Goal: Task Accomplishment & Management: Manage account settings

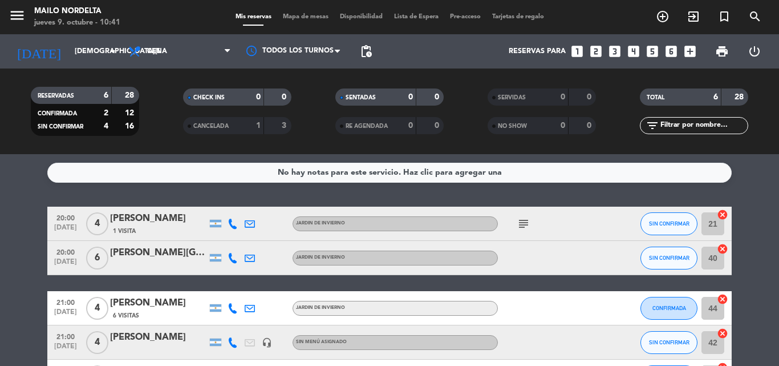
scroll to position [114, 0]
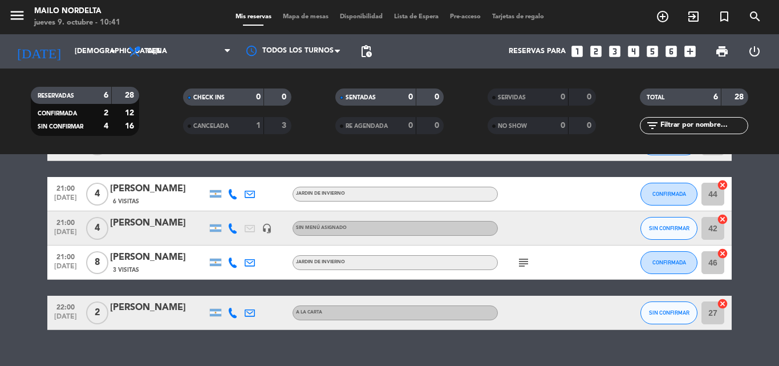
click at [301, 14] on span "Mapa de mesas" at bounding box center [305, 17] width 57 height 6
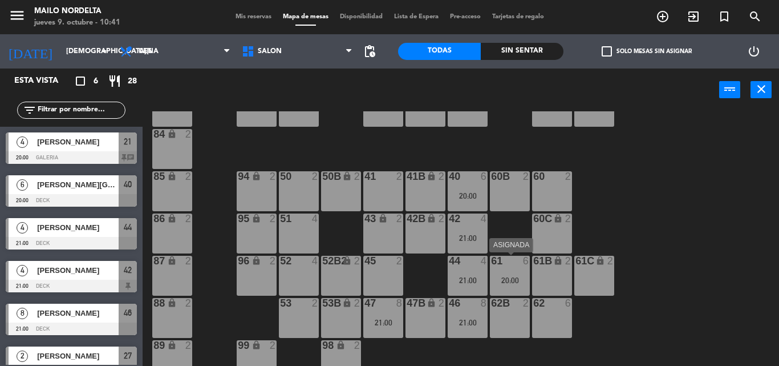
scroll to position [185, 0]
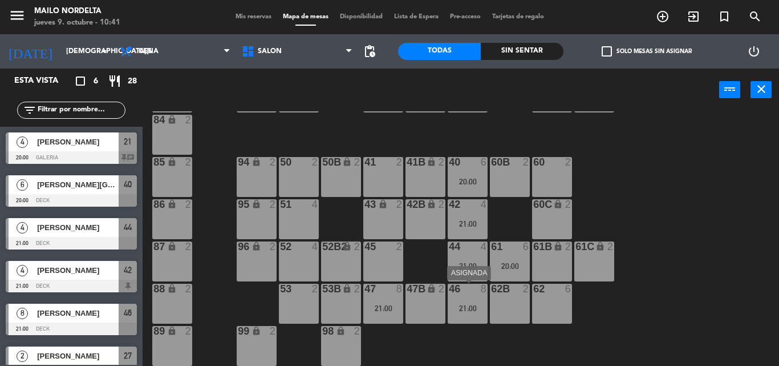
click at [473, 297] on div "46 8 21:00" at bounding box center [468, 304] width 40 height 40
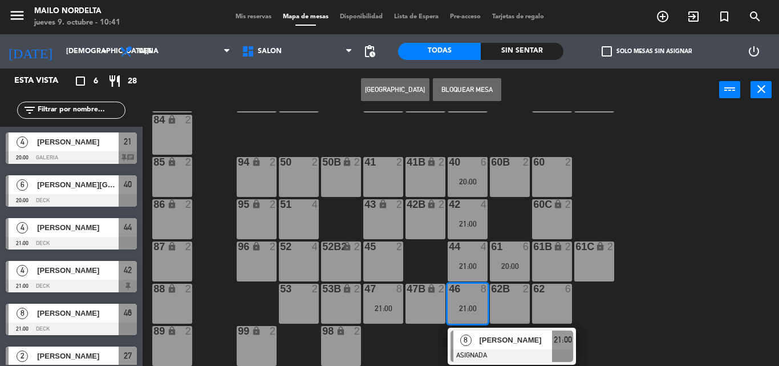
click at [494, 340] on span "[PERSON_NAME]" at bounding box center [515, 340] width 73 height 12
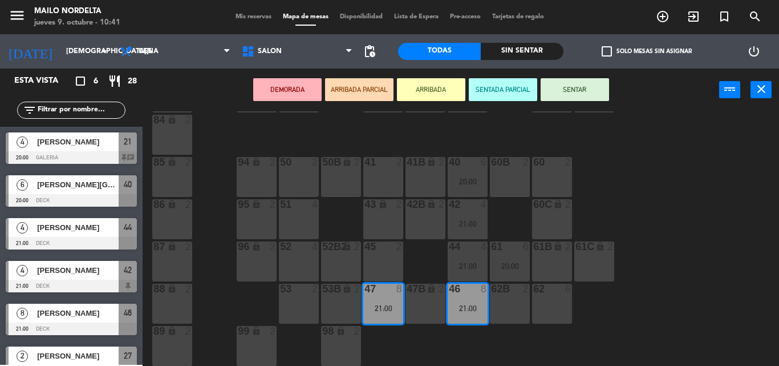
scroll to position [14, 0]
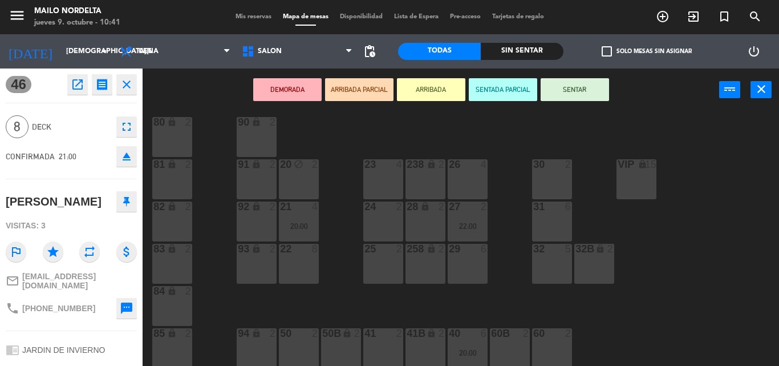
click at [653, 187] on div "VIP lock 15" at bounding box center [637, 179] width 40 height 40
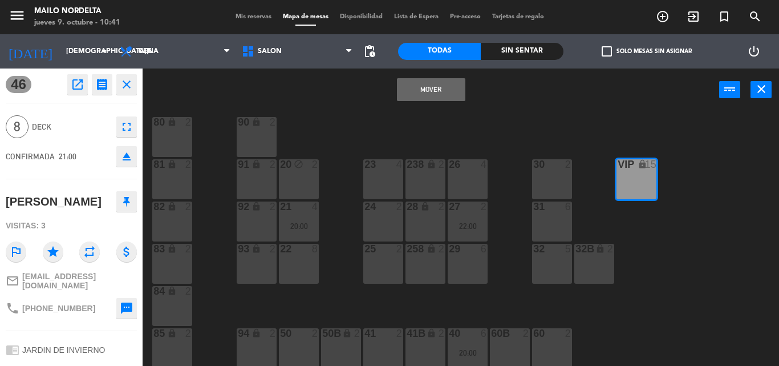
click at [411, 87] on button "Mover" at bounding box center [431, 89] width 68 height 23
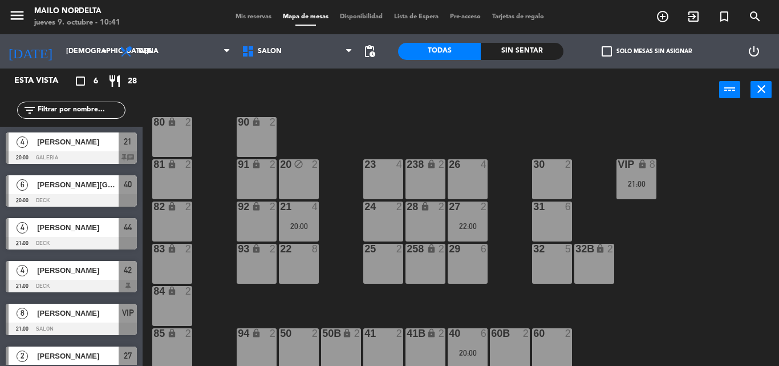
scroll to position [9, 0]
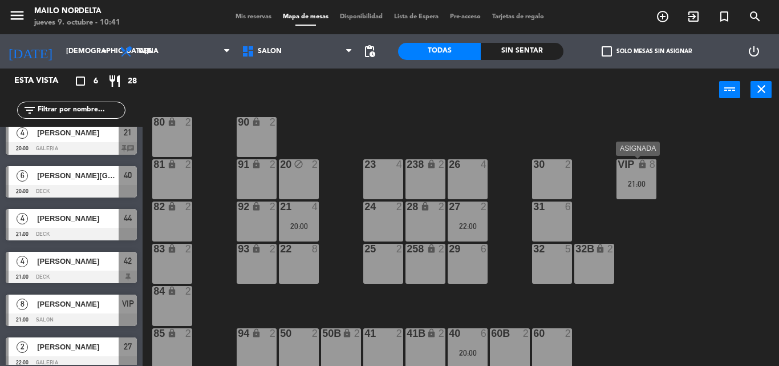
click at [636, 185] on div "21:00" at bounding box center [637, 184] width 40 height 8
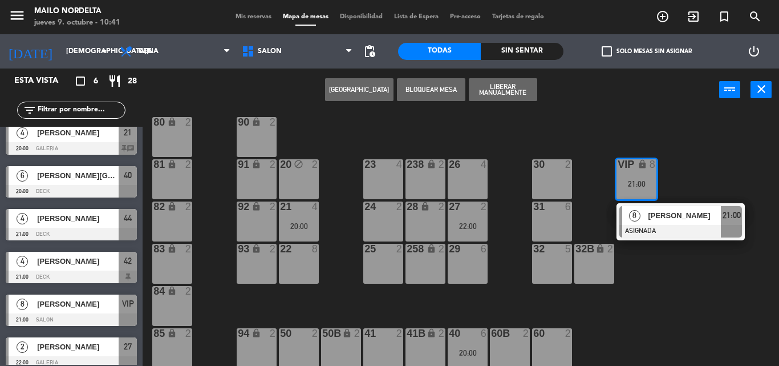
click at [648, 224] on div "[PERSON_NAME]" at bounding box center [684, 215] width 74 height 19
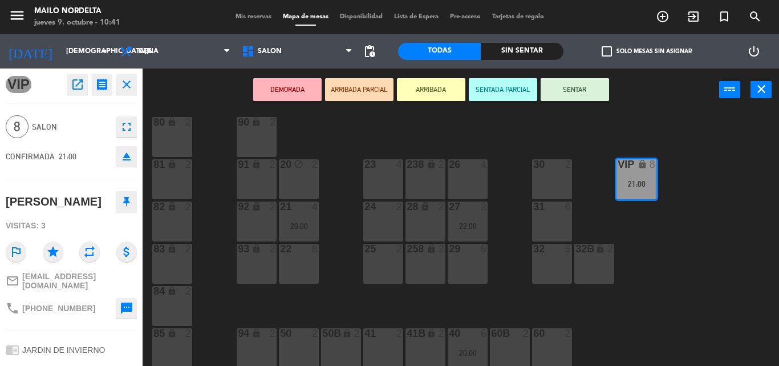
click at [75, 93] on button "open_in_new" at bounding box center [77, 84] width 21 height 21
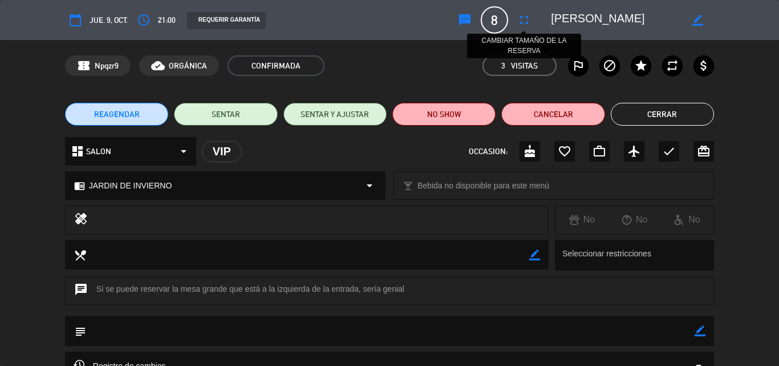
click at [522, 20] on icon "fullscreen" at bounding box center [525, 20] width 14 height 14
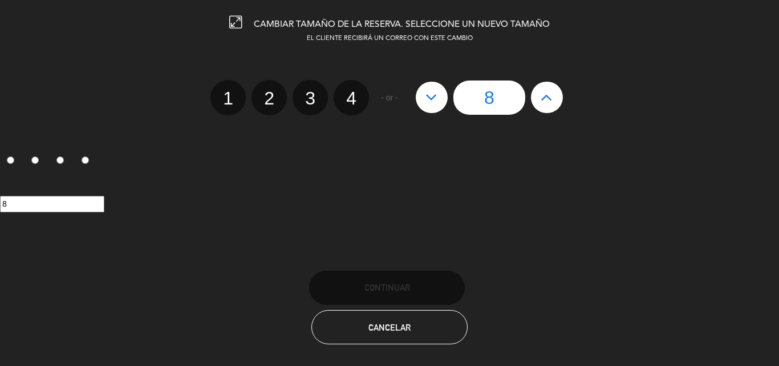
click at [535, 115] on div "EL CLIENTE RECIBIRÁ UN CORREO CON ESTE CAMBIO 1 2 3 4 - or - 8 1 2 3 4 8" at bounding box center [389, 140] width 797 height 212
click at [535, 103] on button at bounding box center [547, 97] width 32 height 31
type input "9"
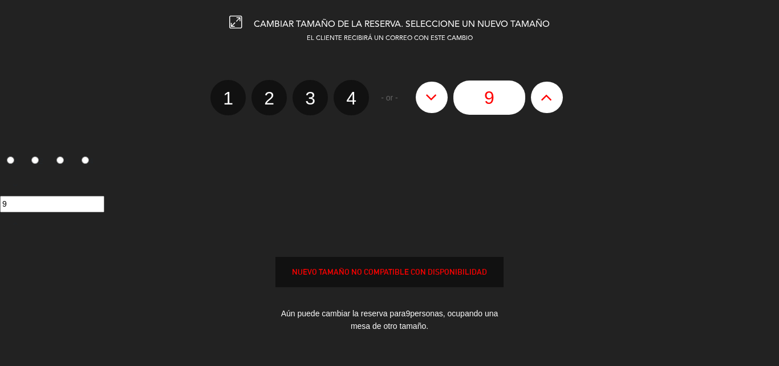
click at [543, 102] on icon at bounding box center [547, 97] width 12 height 18
type input "10"
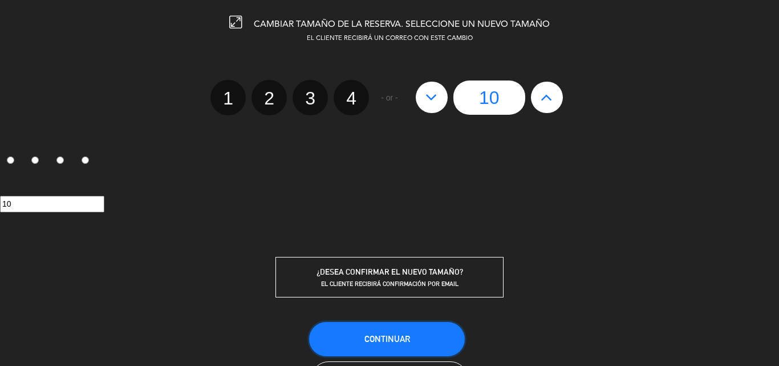
click at [413, 329] on button "Continuar" at bounding box center [387, 339] width 156 height 34
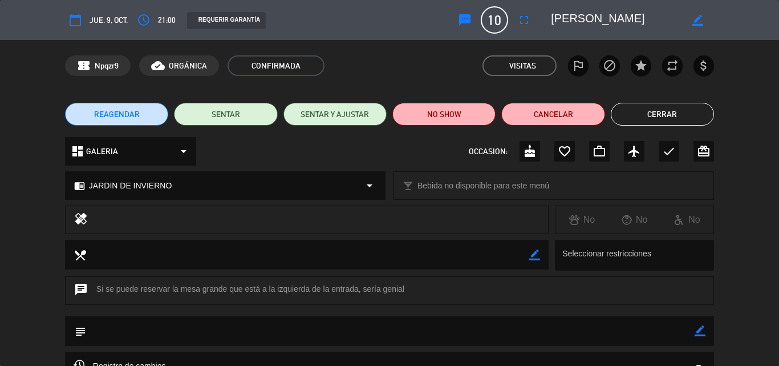
click at [662, 118] on button "Cerrar" at bounding box center [662, 114] width 103 height 23
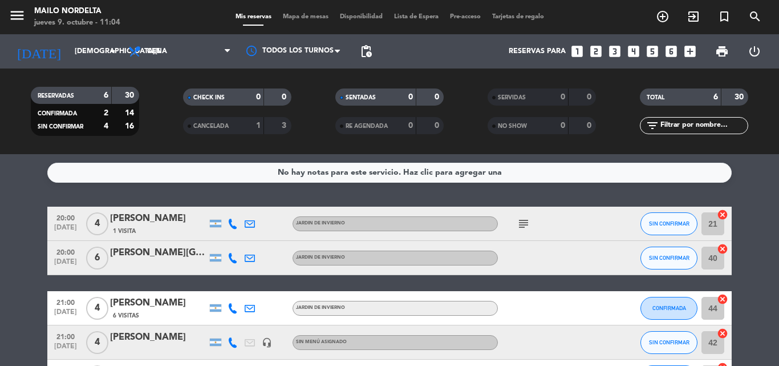
scroll to position [114, 0]
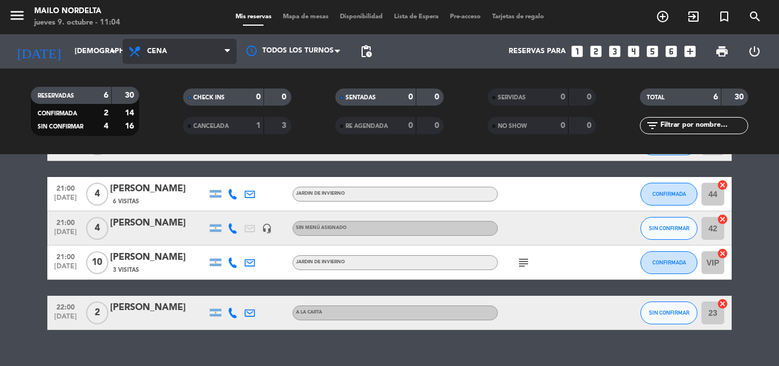
click at [163, 51] on span "Cena" at bounding box center [157, 51] width 20 height 8
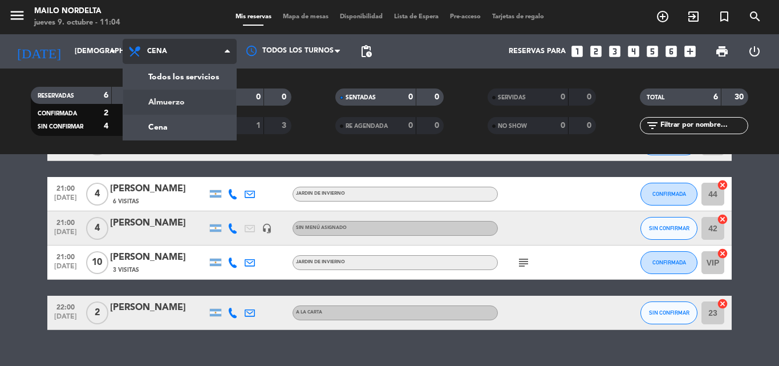
click at [167, 100] on div "menu Mailo Nordelta [DATE] 9. octubre - 11:04 Mis reservas Mapa de mesas Dispon…" at bounding box center [389, 77] width 779 height 154
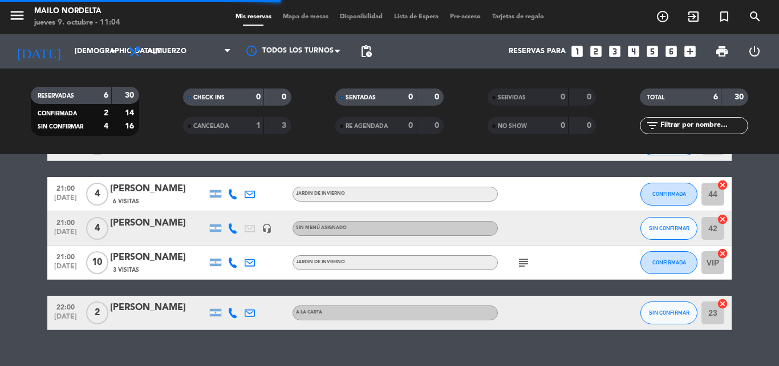
scroll to position [0, 0]
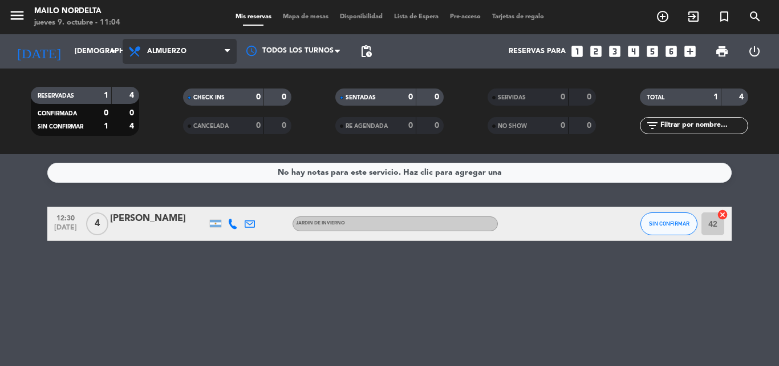
click at [167, 57] on span "Almuerzo" at bounding box center [180, 51] width 114 height 25
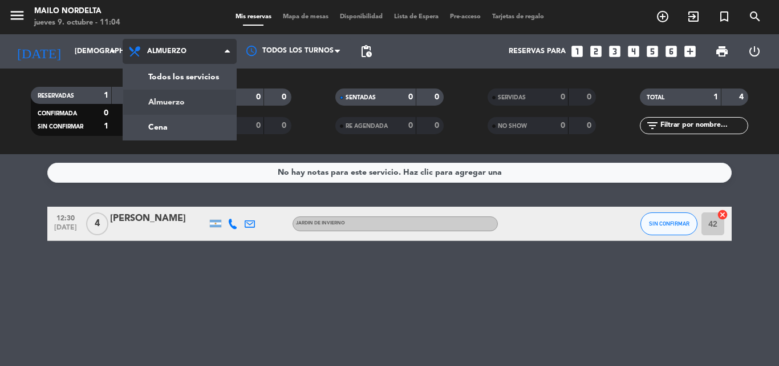
click at [159, 111] on div "menu Mailo Nordelta [DATE] 9. octubre - 11:04 Mis reservas Mapa de mesas Dispon…" at bounding box center [389, 77] width 779 height 154
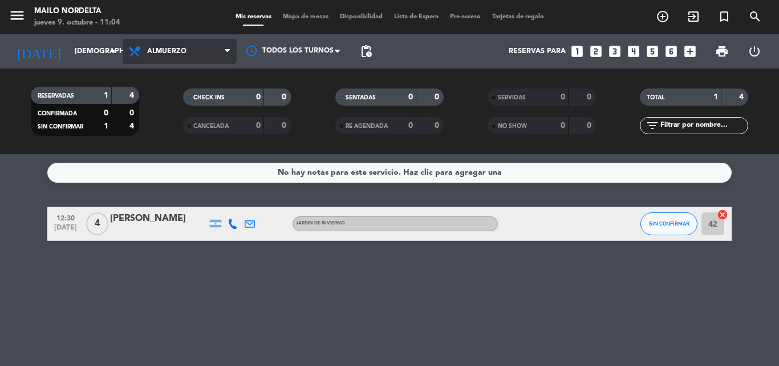
click at [167, 60] on span "Almuerzo" at bounding box center [180, 51] width 114 height 25
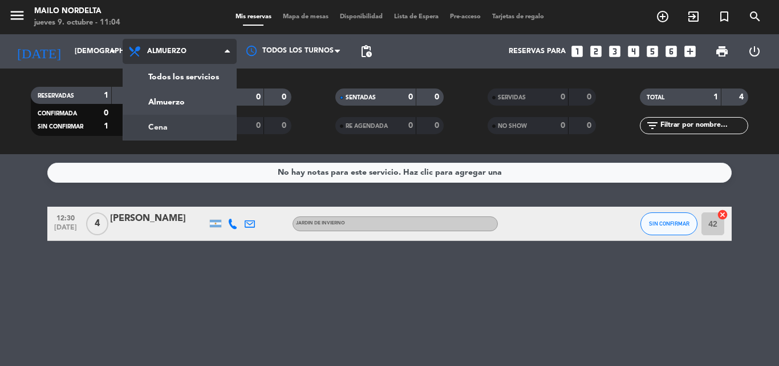
click at [172, 120] on div "menu Mailo Nordelta jueves 9. octubre - 11:04 Mis reservas Mapa de mesas Dispon…" at bounding box center [389, 77] width 779 height 154
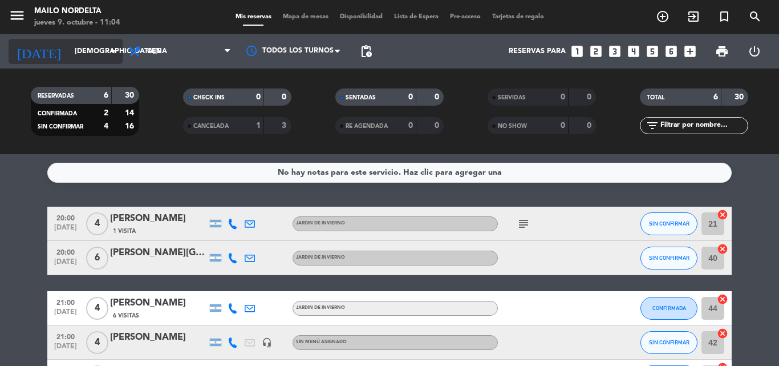
click at [83, 47] on input "[DEMOGRAPHIC_DATA][DATE]" at bounding box center [117, 51] width 96 height 19
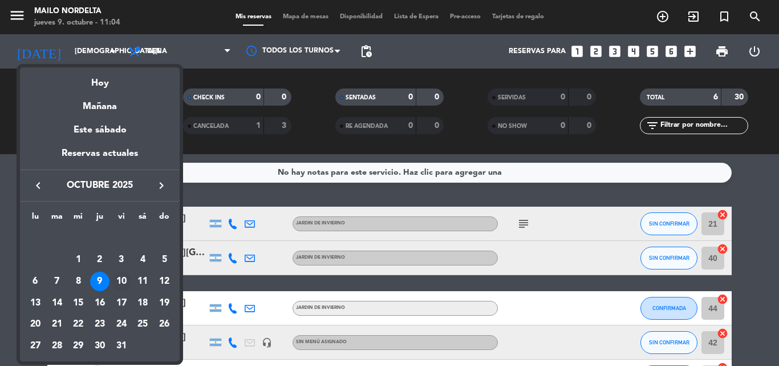
click at [126, 284] on div "10" at bounding box center [121, 281] width 19 height 19
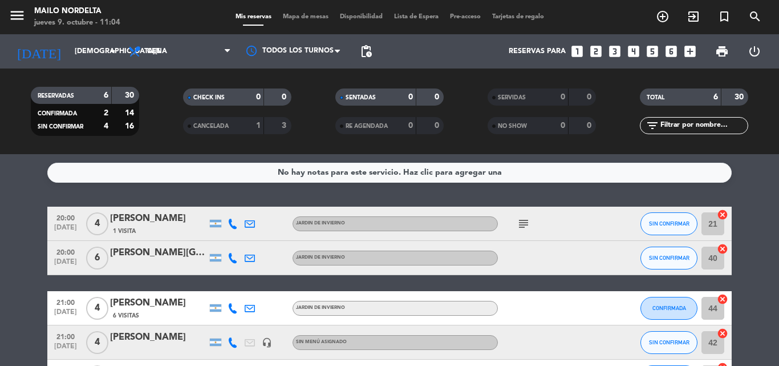
type input "vie. 10 oct."
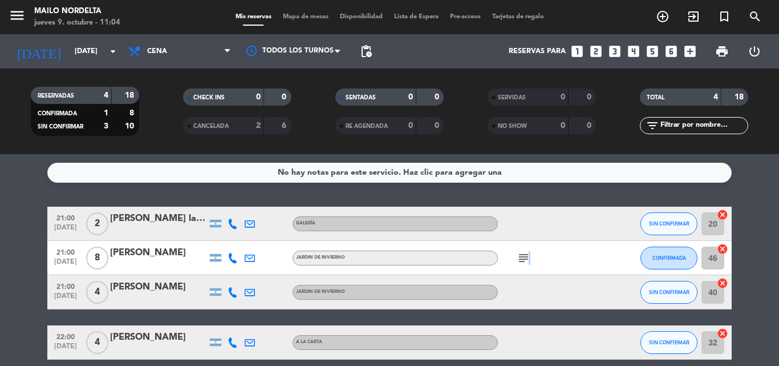
click at [526, 258] on icon "subject" at bounding box center [524, 258] width 14 height 14
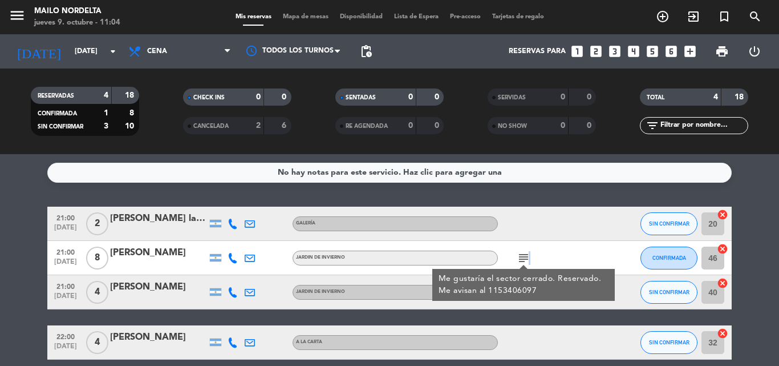
scroll to position [51, 0]
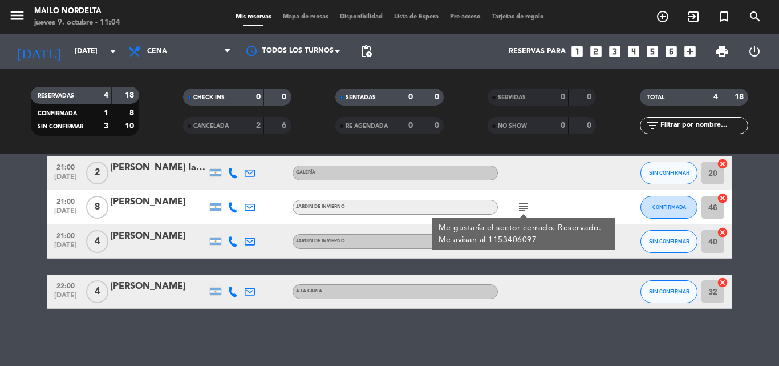
click at [306, 19] on span "Mapa de mesas" at bounding box center [305, 17] width 57 height 6
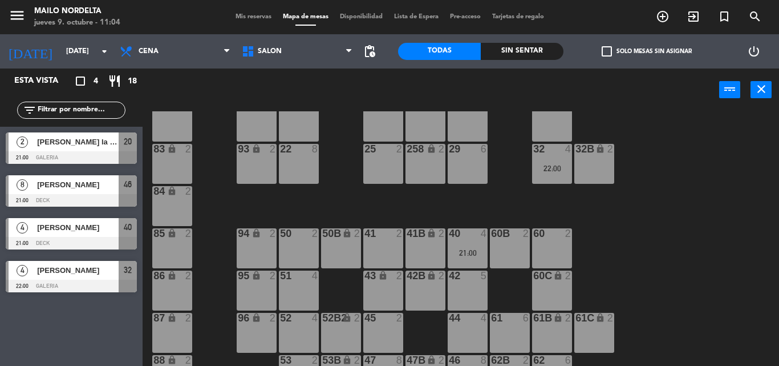
scroll to position [185, 0]
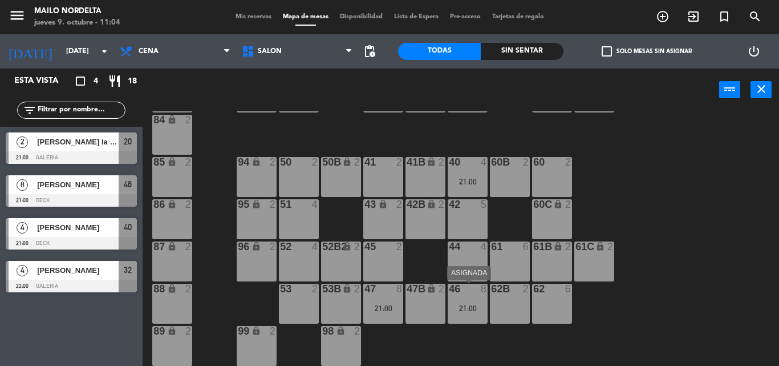
click at [474, 292] on div at bounding box center [467, 289] width 19 height 10
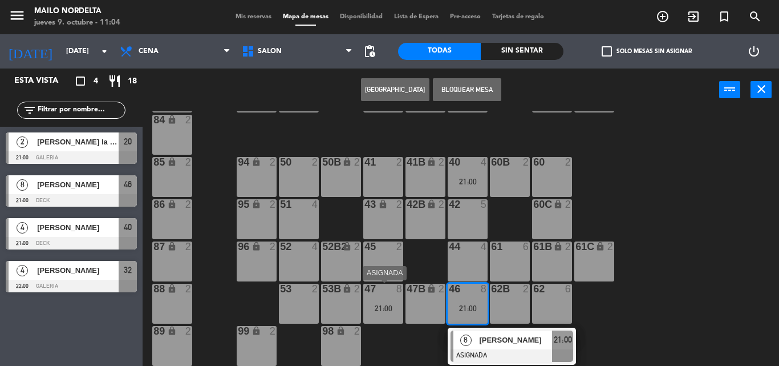
click at [395, 301] on div "47 8 21:00" at bounding box center [383, 304] width 40 height 40
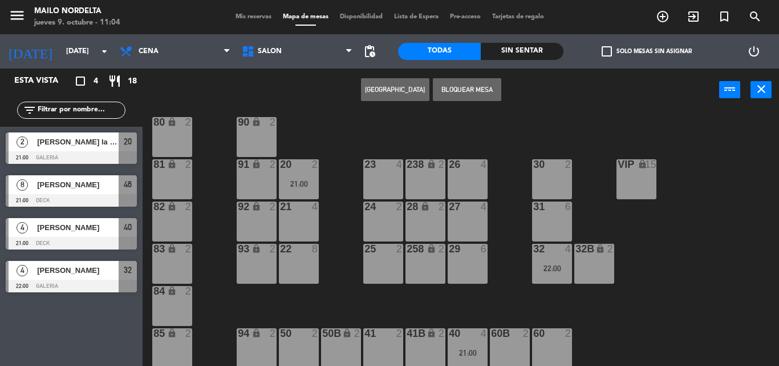
scroll to position [0, 0]
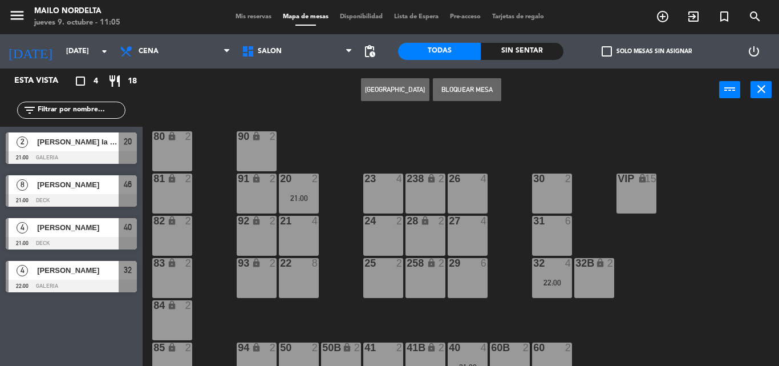
click at [645, 196] on div "VIP lock 15" at bounding box center [637, 193] width 40 height 40
click at [633, 190] on div "VIP lock 15" at bounding box center [637, 193] width 40 height 40
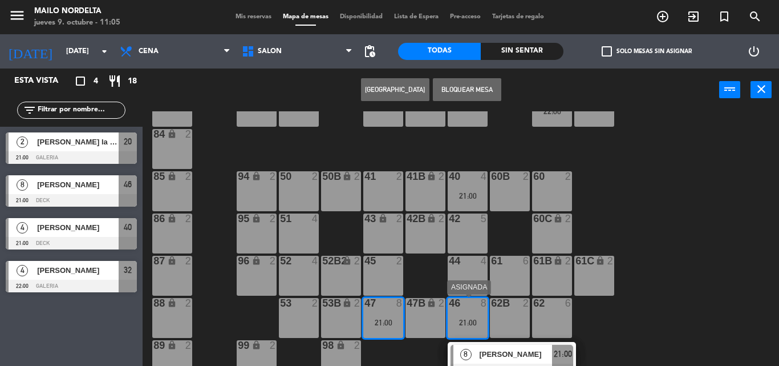
click at [484, 317] on div "46 8 21:00" at bounding box center [468, 318] width 40 height 40
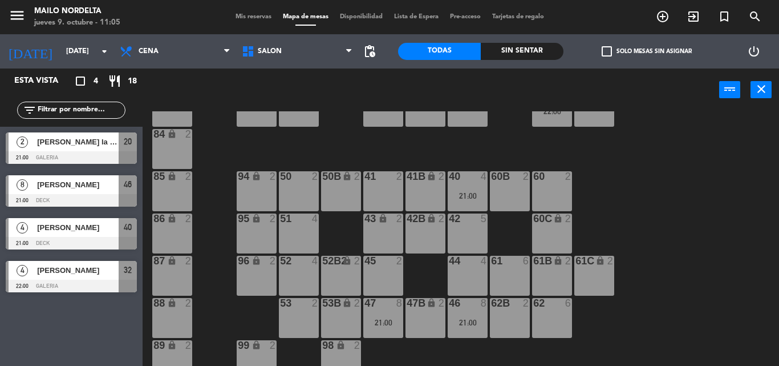
drag, startPoint x: 465, startPoint y: 305, endPoint x: 482, endPoint y: 296, distance: 19.7
click at [463, 305] on div at bounding box center [467, 303] width 19 height 10
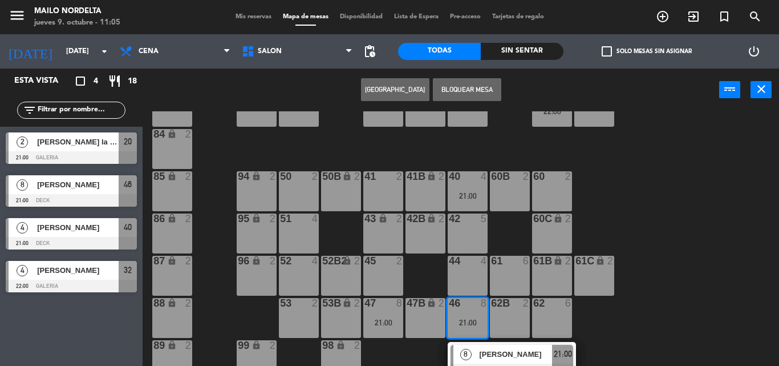
scroll to position [0, 0]
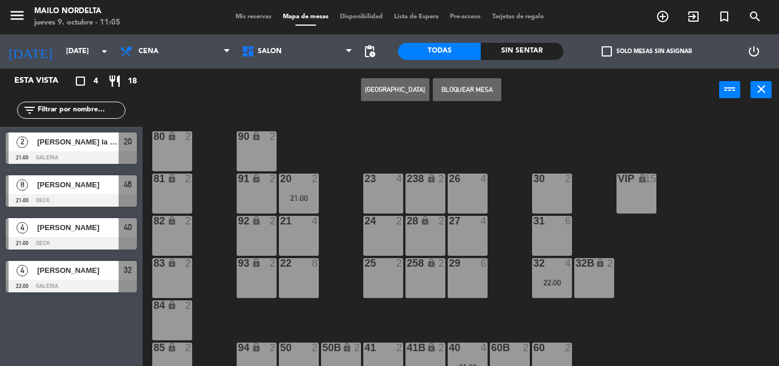
click at [643, 196] on div "VIP lock 15" at bounding box center [637, 193] width 40 height 40
click at [391, 81] on button "Mover" at bounding box center [395, 89] width 68 height 23
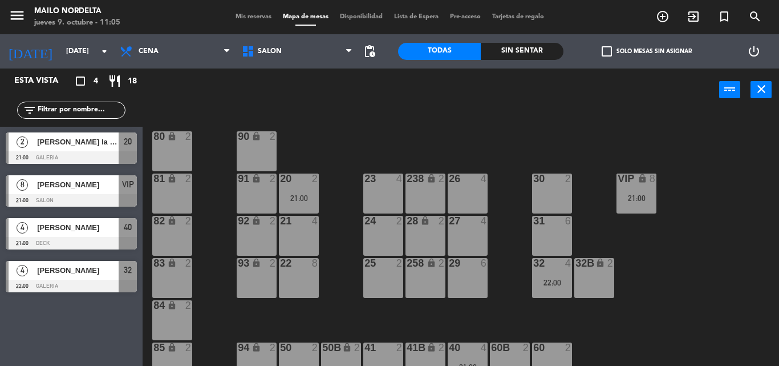
click at [262, 17] on span "Mis reservas" at bounding box center [253, 17] width 47 height 6
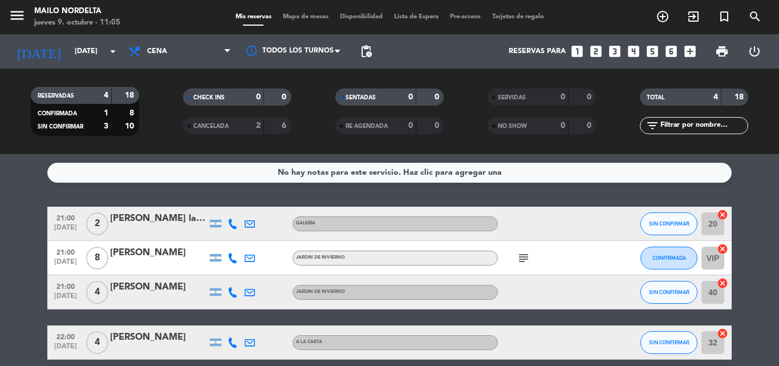
drag, startPoint x: 524, startPoint y: 251, endPoint x: 524, endPoint y: 258, distance: 6.8
click at [524, 254] on icon "subject" at bounding box center [524, 258] width 14 height 14
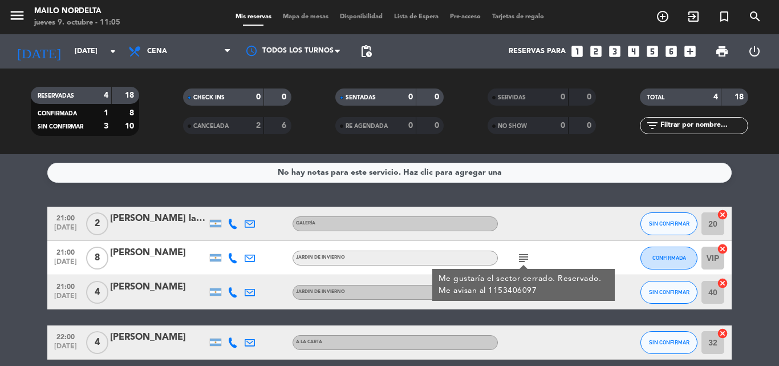
click at [525, 258] on icon "subject" at bounding box center [524, 258] width 14 height 14
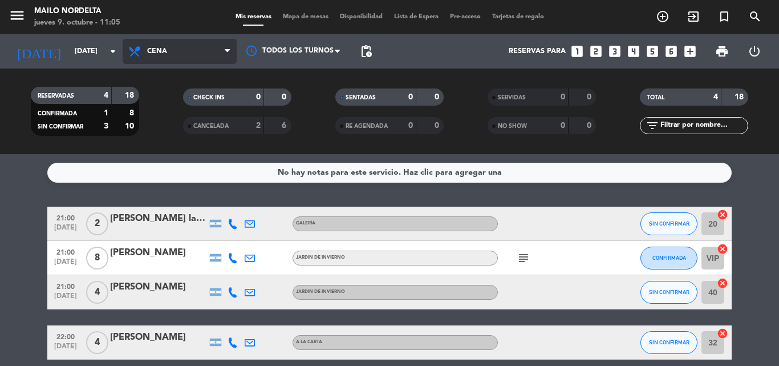
click at [142, 54] on icon at bounding box center [136, 52] width 17 height 14
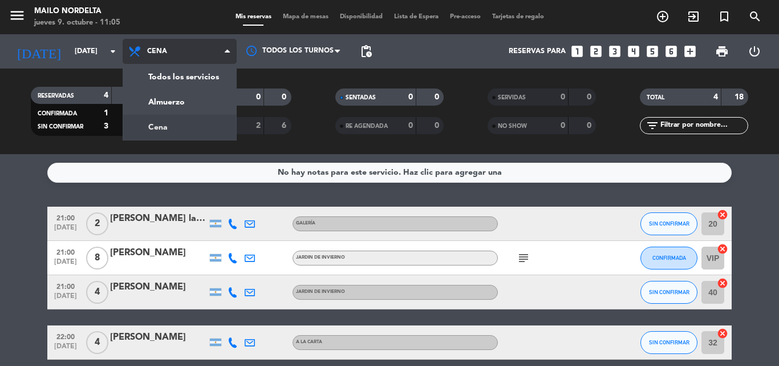
click at [142, 54] on icon at bounding box center [136, 52] width 17 height 14
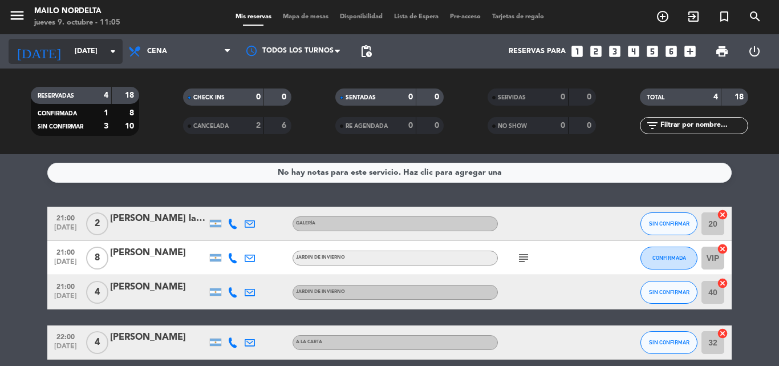
click at [108, 50] on icon "arrow_drop_down" at bounding box center [113, 52] width 14 height 14
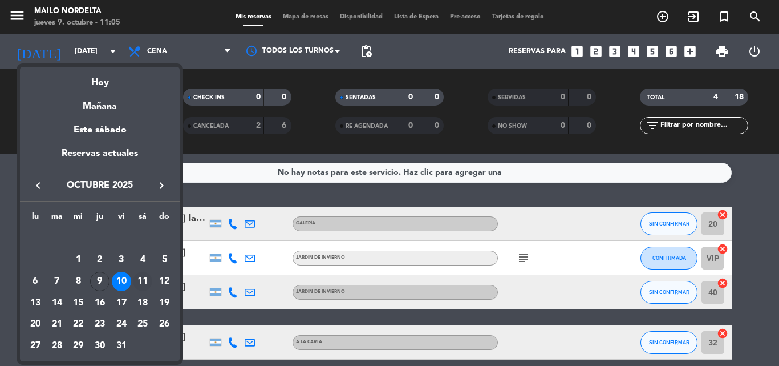
click at [146, 275] on div "11" at bounding box center [142, 281] width 19 height 19
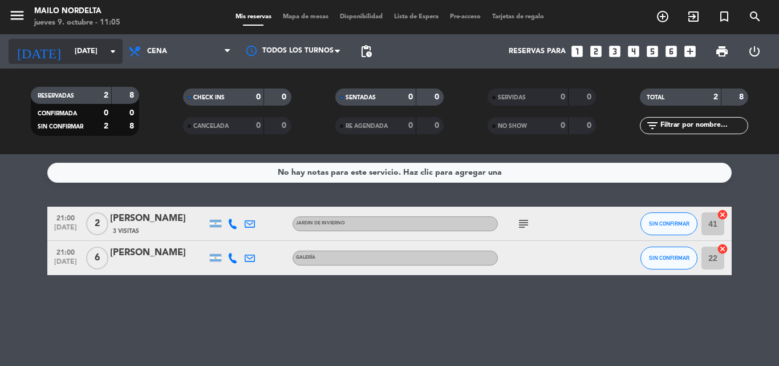
click at [99, 51] on input "sáb. 11 oct." at bounding box center [117, 51] width 96 height 19
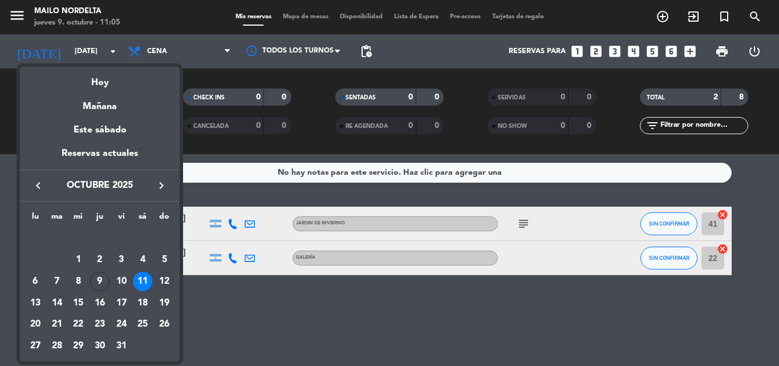
click at [165, 280] on div "12" at bounding box center [164, 281] width 19 height 19
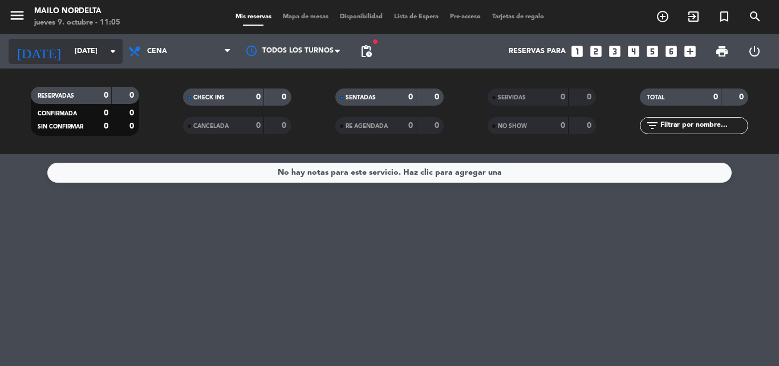
click at [76, 47] on input "dom. 12 oct." at bounding box center [117, 51] width 96 height 19
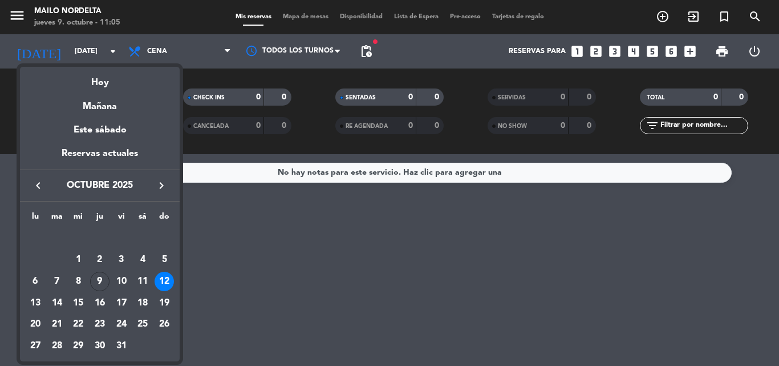
drag, startPoint x: 110, startPoint y: 93, endPoint x: 112, endPoint y: 87, distance: 6.7
click at [110, 91] on div "Mañana" at bounding box center [100, 102] width 160 height 23
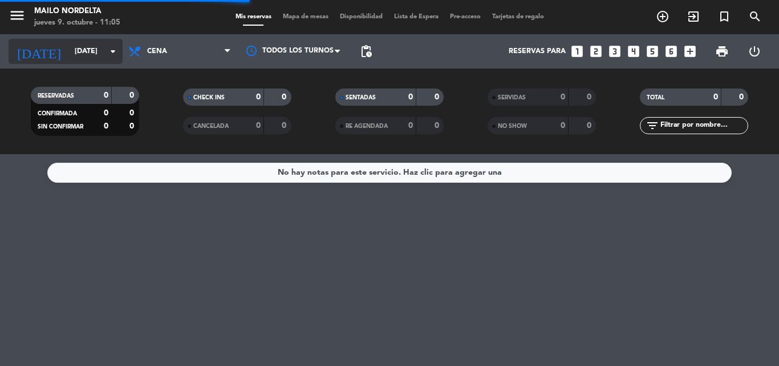
click at [102, 41] on div "today vie. 10 oct. arrow_drop_down" at bounding box center [66, 51] width 114 height 25
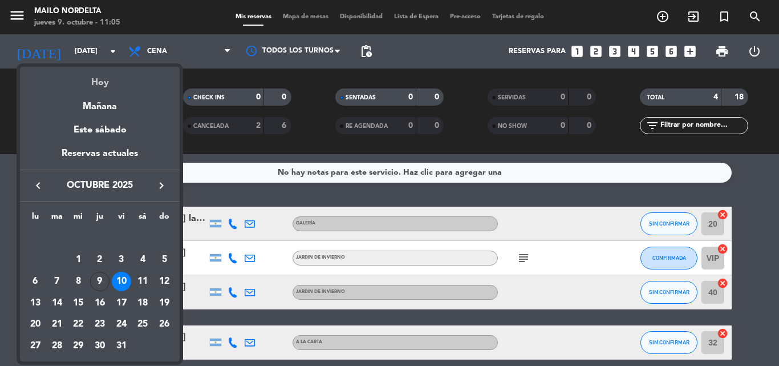
click at [107, 82] on div "Hoy" at bounding box center [100, 78] width 160 height 23
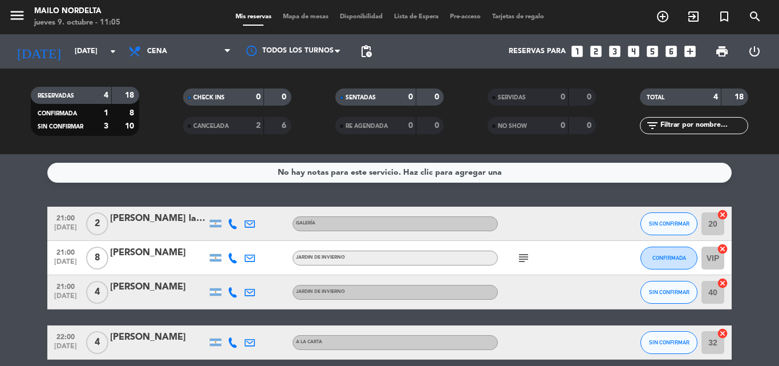
type input "[DEMOGRAPHIC_DATA][DATE]"
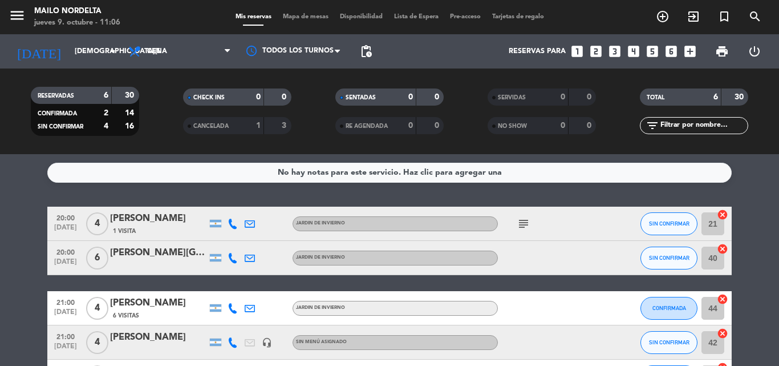
scroll to position [135, 0]
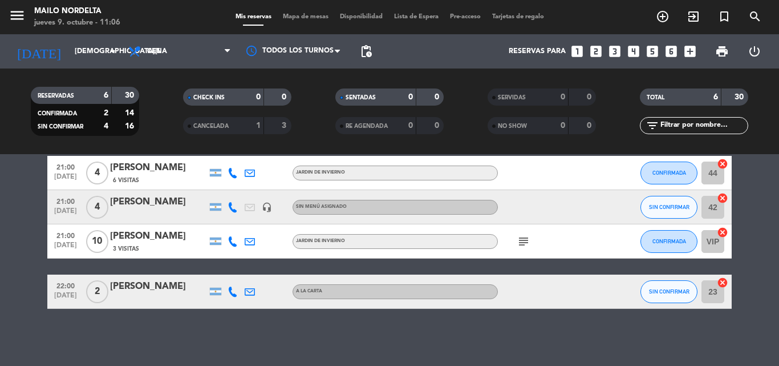
click at [519, 242] on icon "subject" at bounding box center [524, 242] width 14 height 14
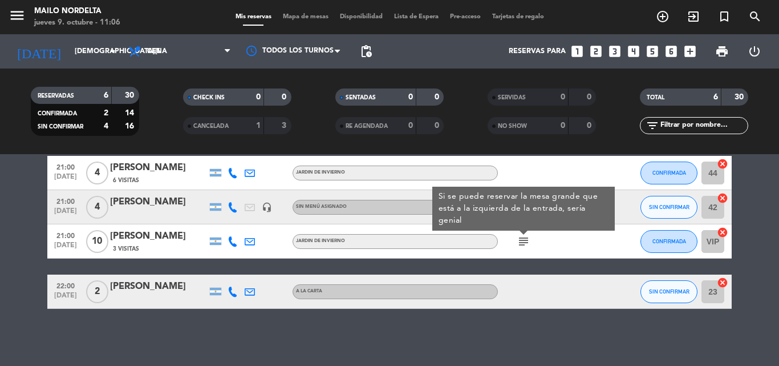
click at [524, 245] on icon "subject" at bounding box center [524, 242] width 14 height 14
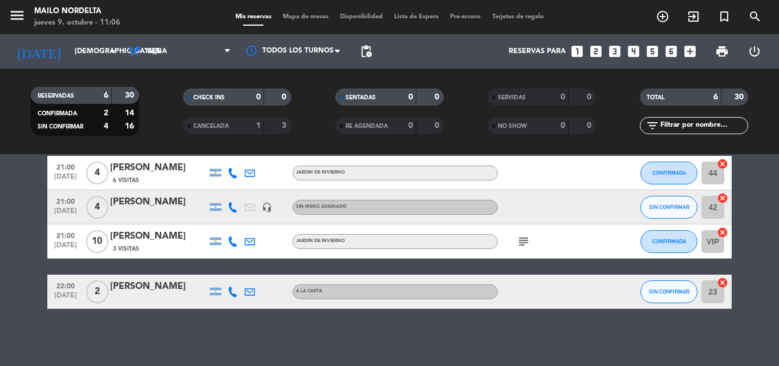
scroll to position [0, 0]
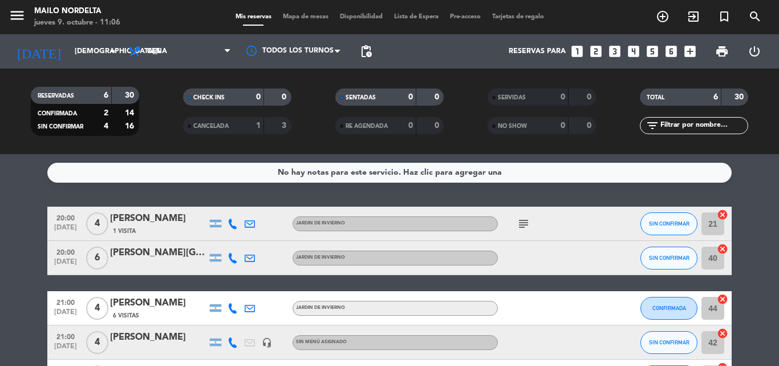
click at [530, 221] on icon "subject" at bounding box center [524, 224] width 14 height 14
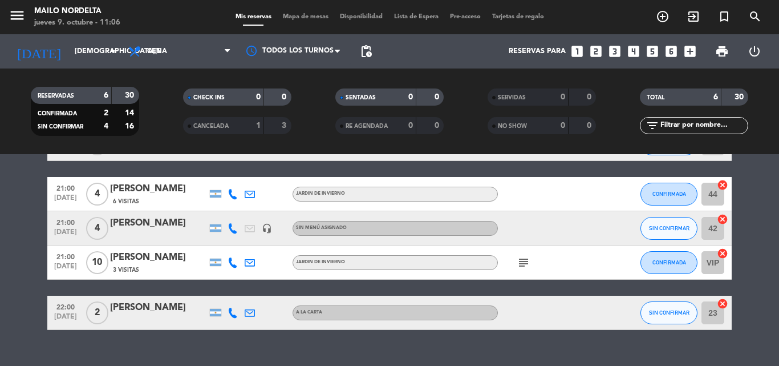
click at [528, 257] on icon "subject" at bounding box center [524, 263] width 14 height 14
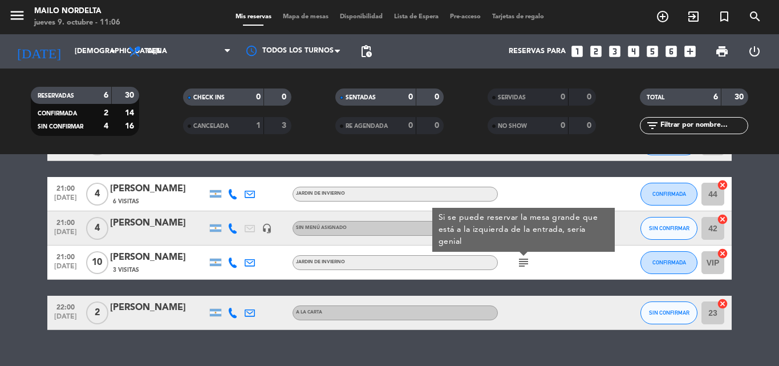
click at [528, 257] on icon "subject" at bounding box center [524, 263] width 14 height 14
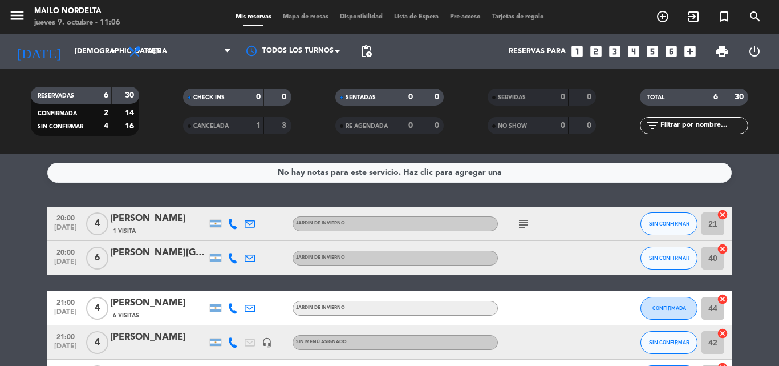
scroll to position [135, 0]
